Goal: Transaction & Acquisition: Purchase product/service

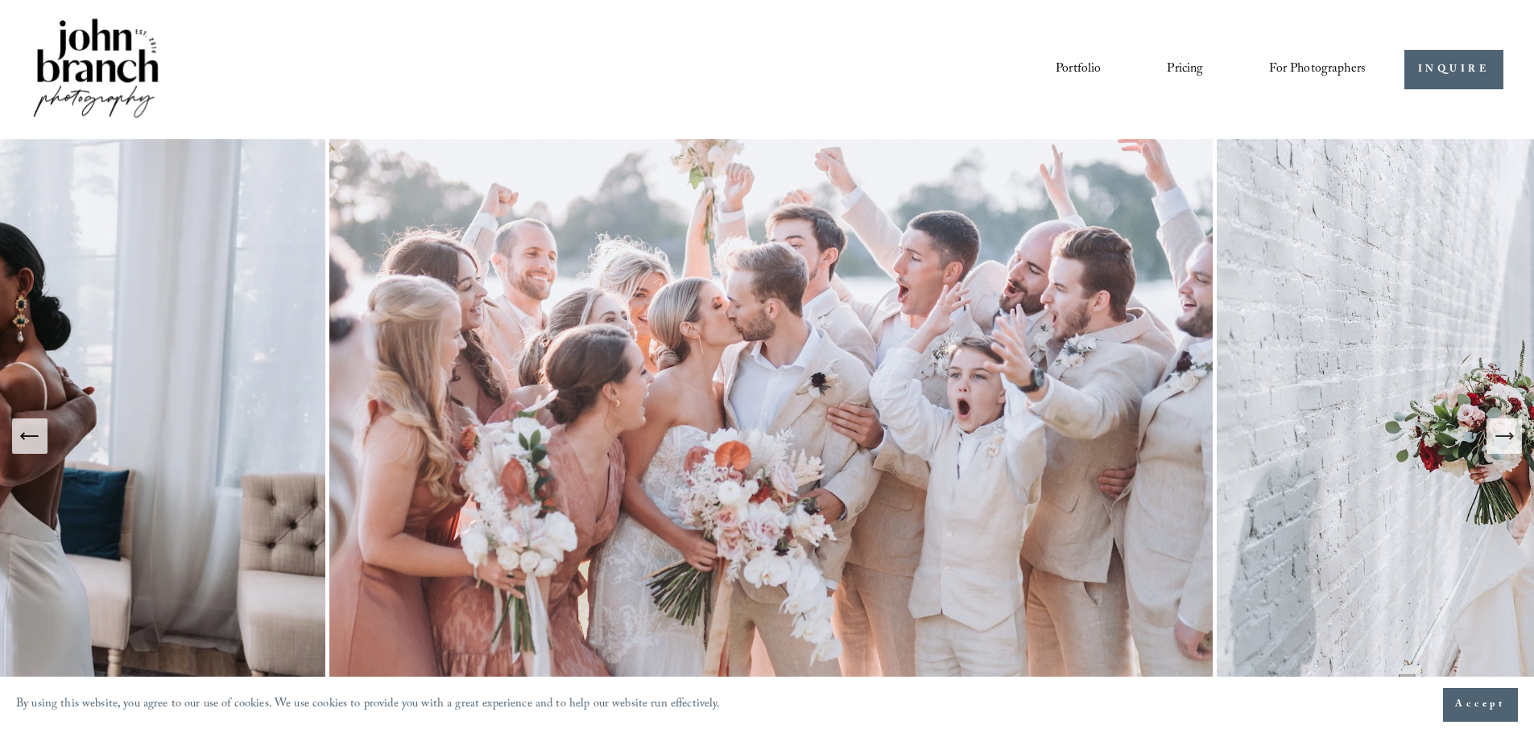
click at [1205, 70] on nav "Portfolio Pricing For Photographers Presets Education Courses Blog" at bounding box center [1210, 69] width 310 height 27
click at [1185, 74] on link "Pricing" at bounding box center [1184, 69] width 36 height 27
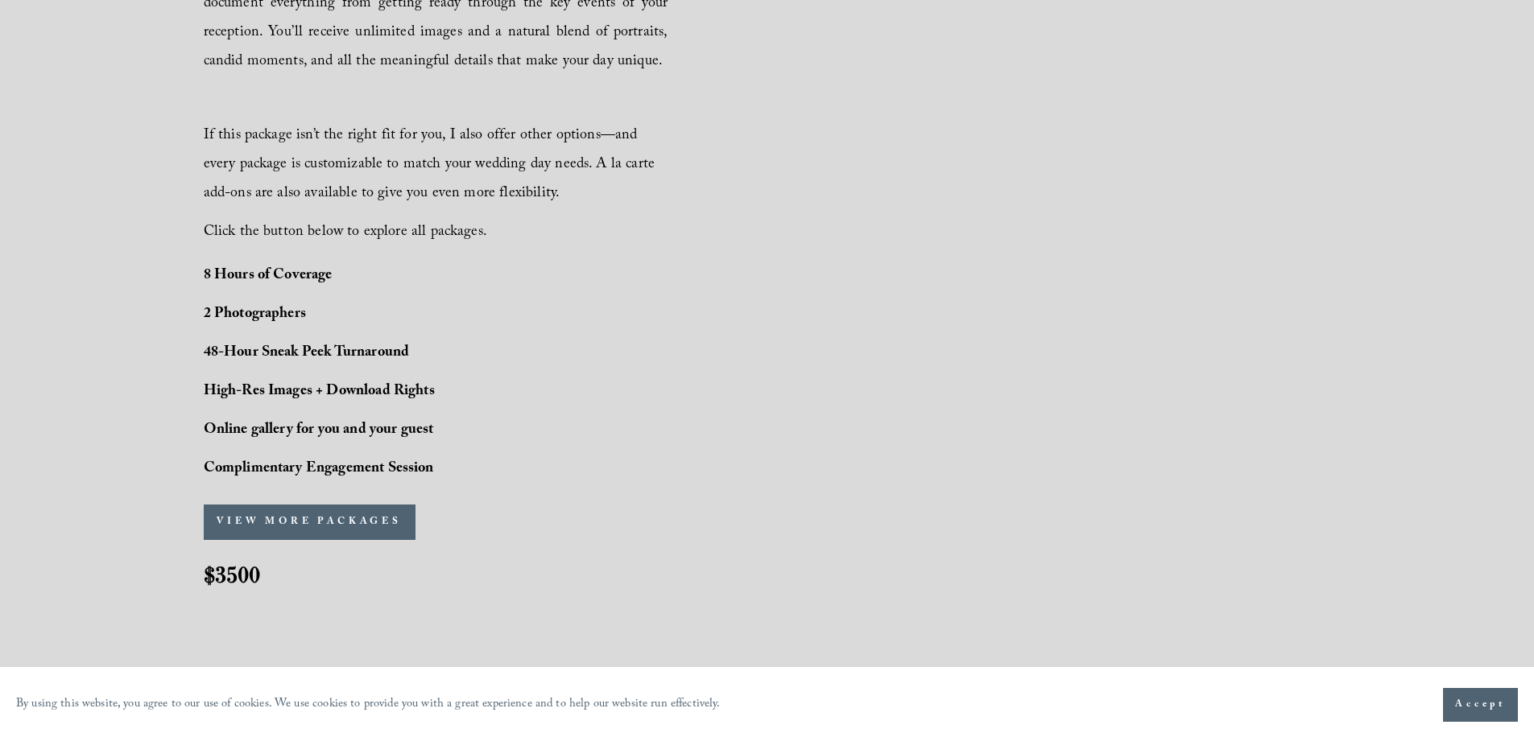
scroll to position [1141, 0]
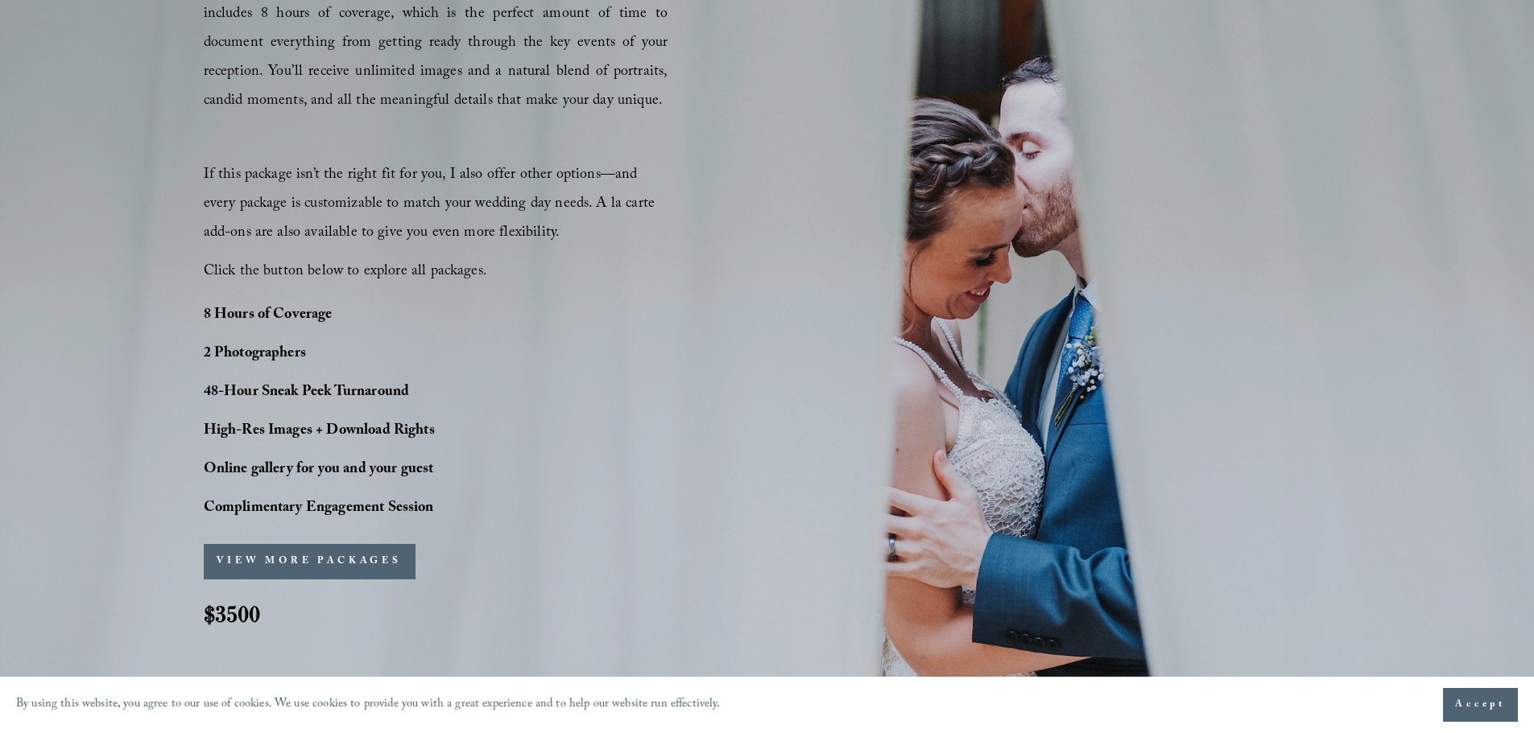
click at [393, 569] on button "VIEW MORE PACKAGES" at bounding box center [310, 561] width 212 height 35
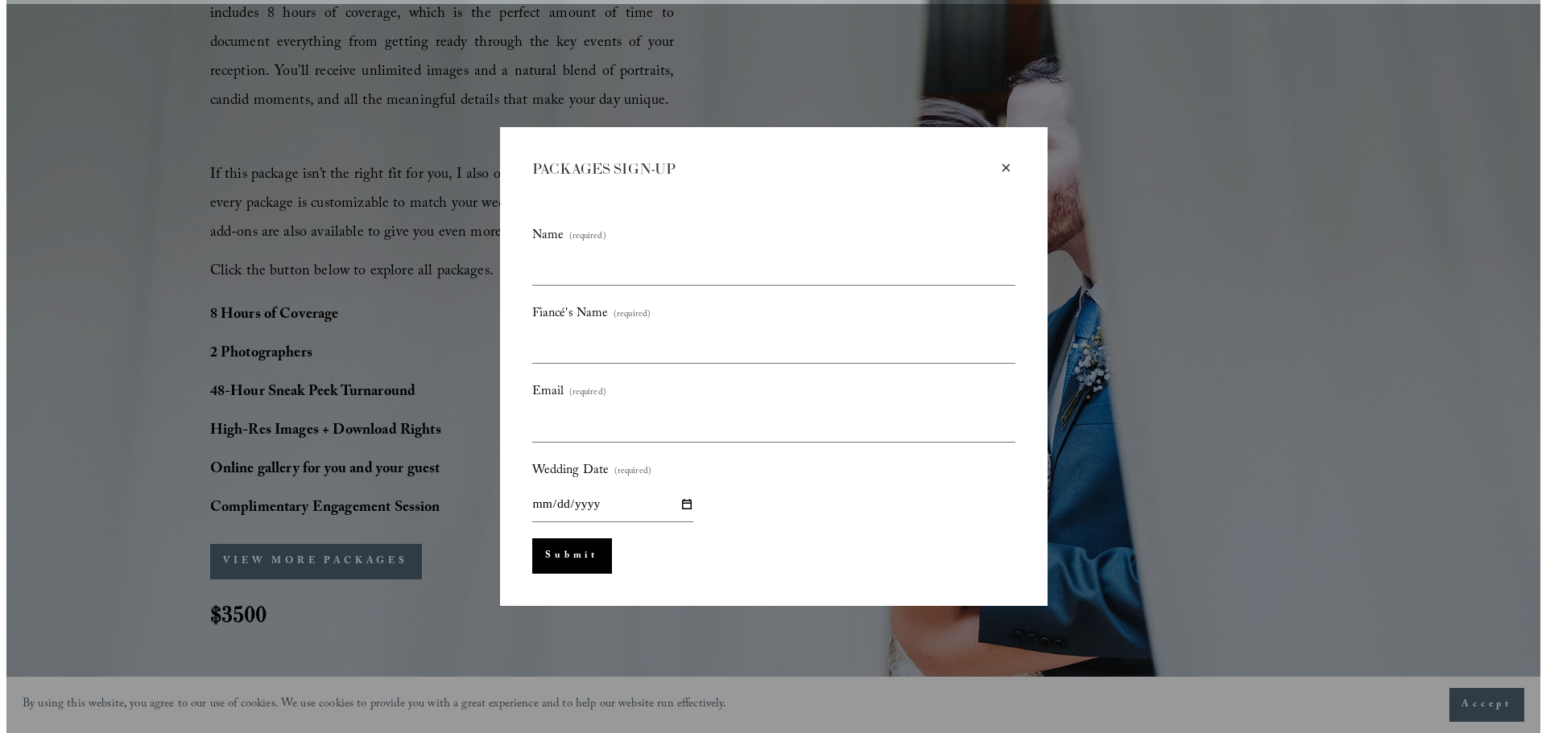
scroll to position [1145, 0]
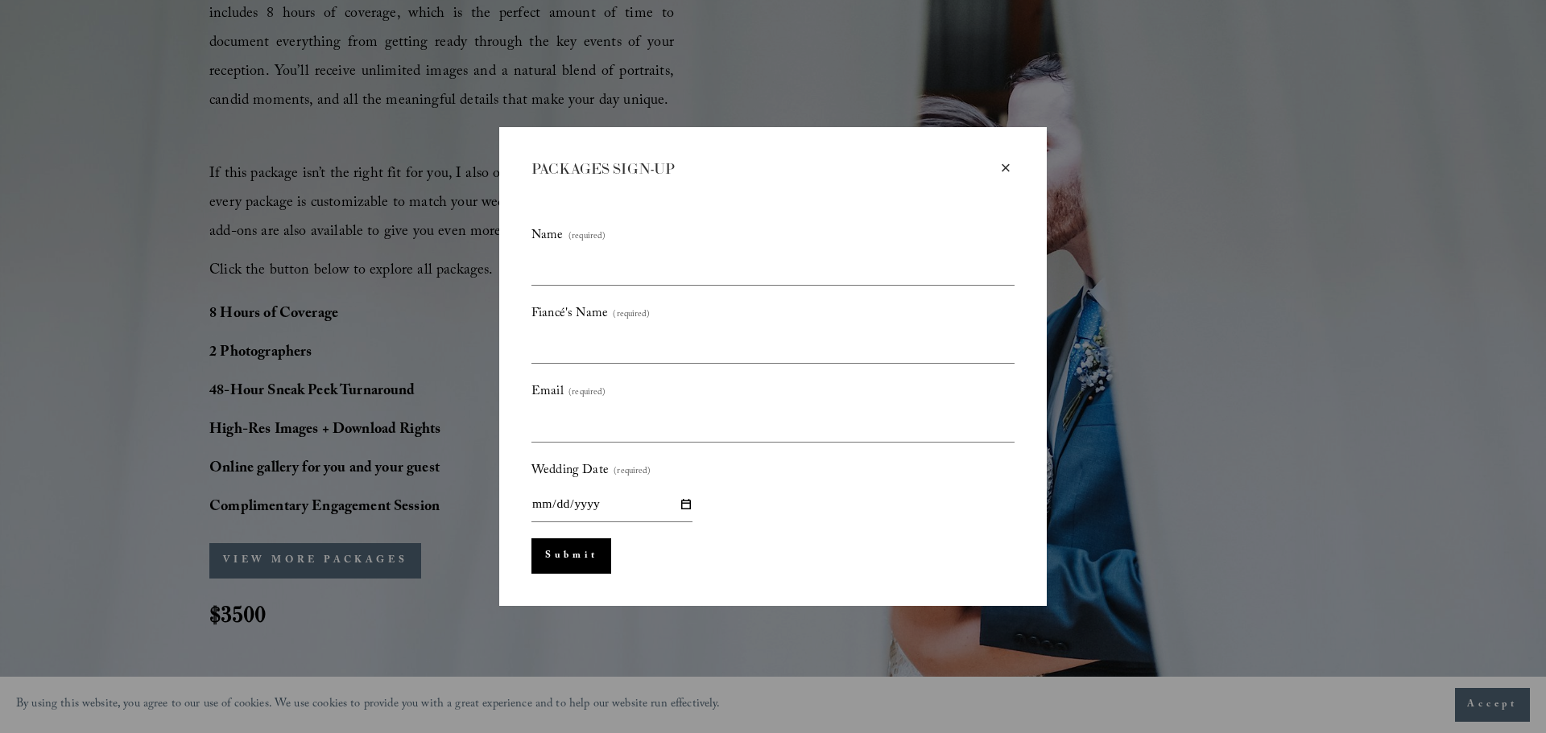
click at [1005, 168] on div "×" at bounding box center [1006, 168] width 18 height 18
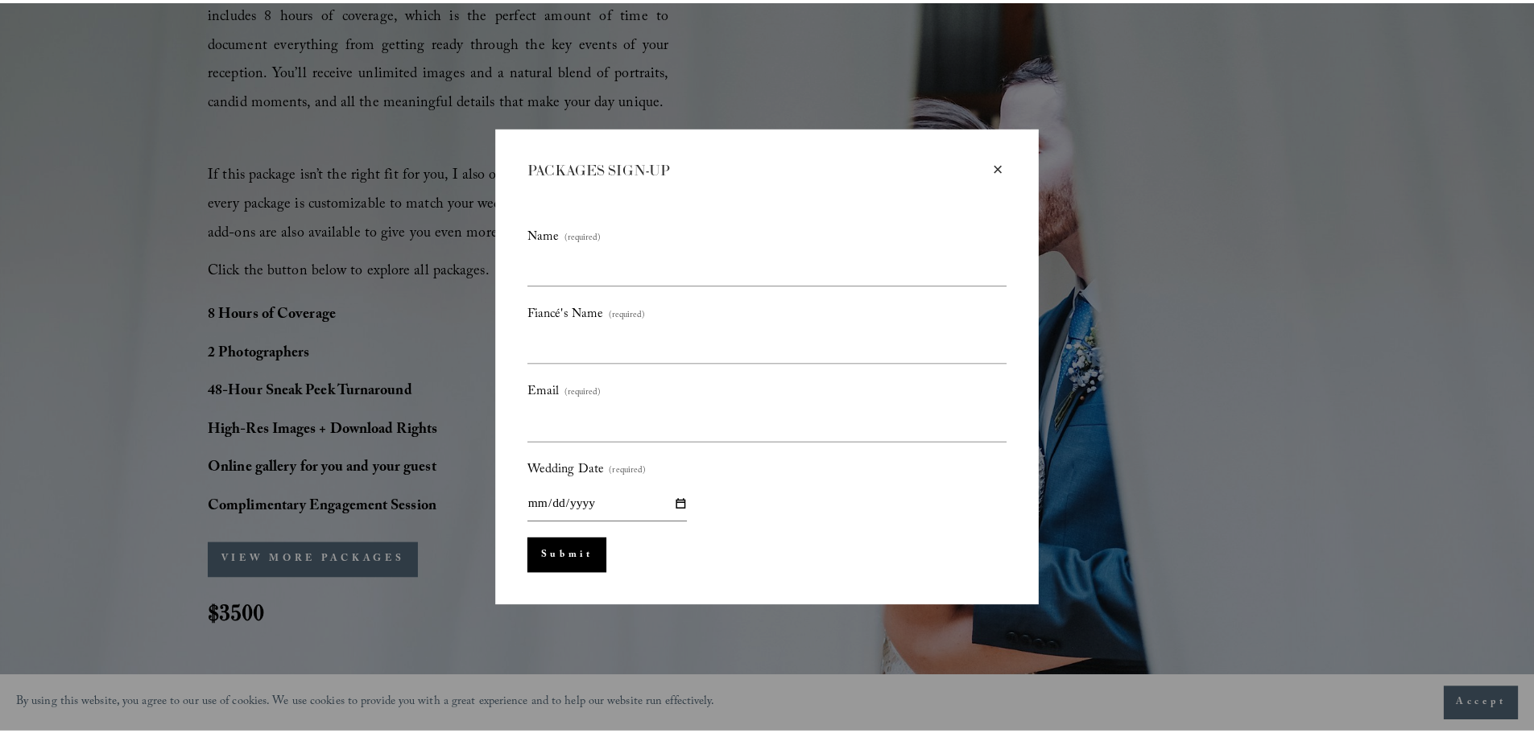
scroll to position [1141, 0]
